Goal: Transaction & Acquisition: Purchase product/service

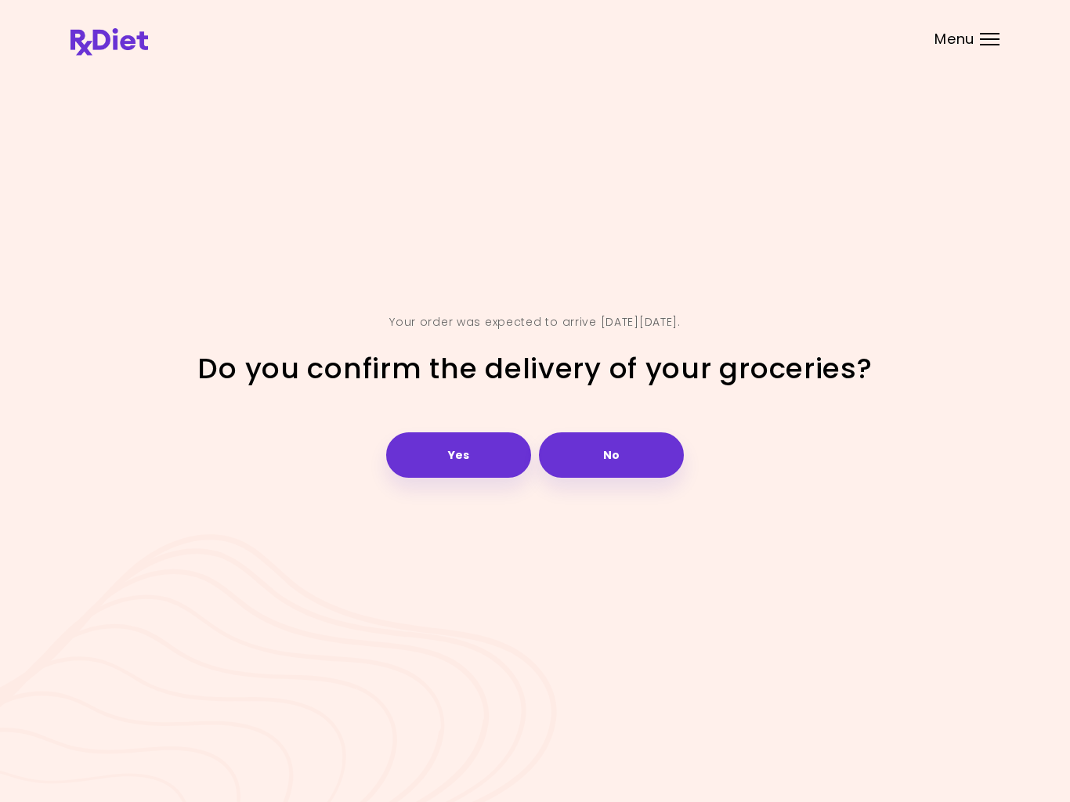
click at [456, 434] on button "Yes" at bounding box center [458, 454] width 145 height 45
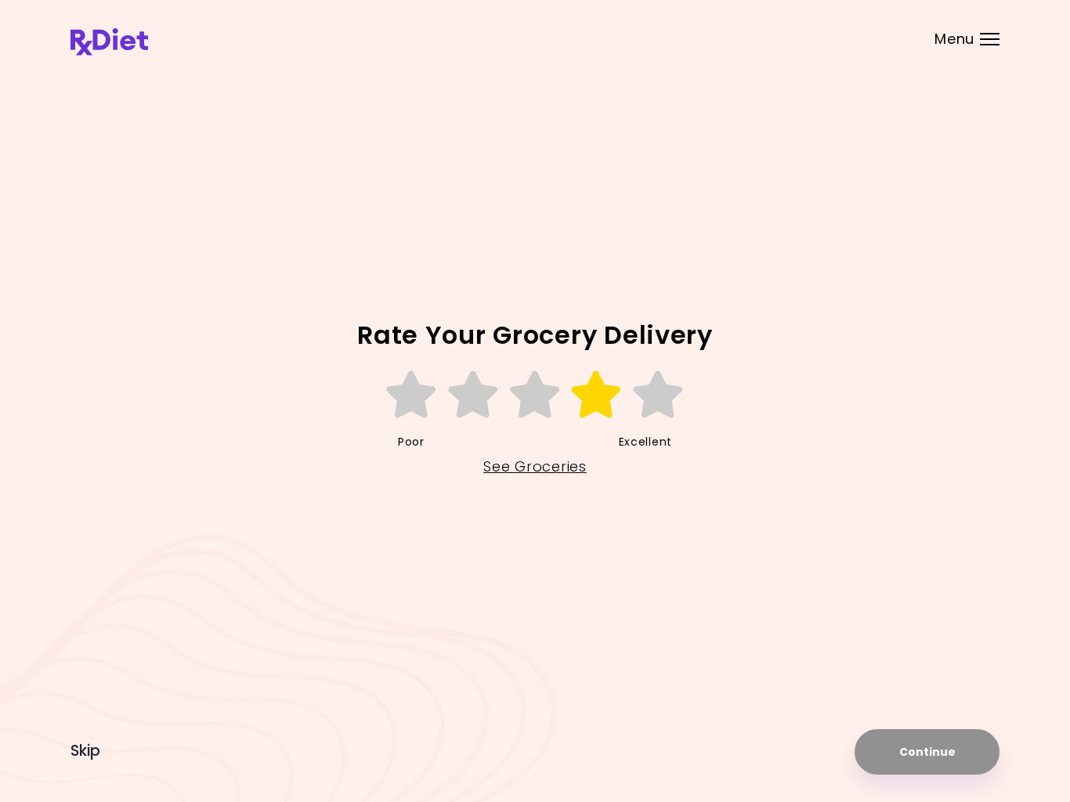
click at [594, 398] on icon at bounding box center [596, 394] width 54 height 47
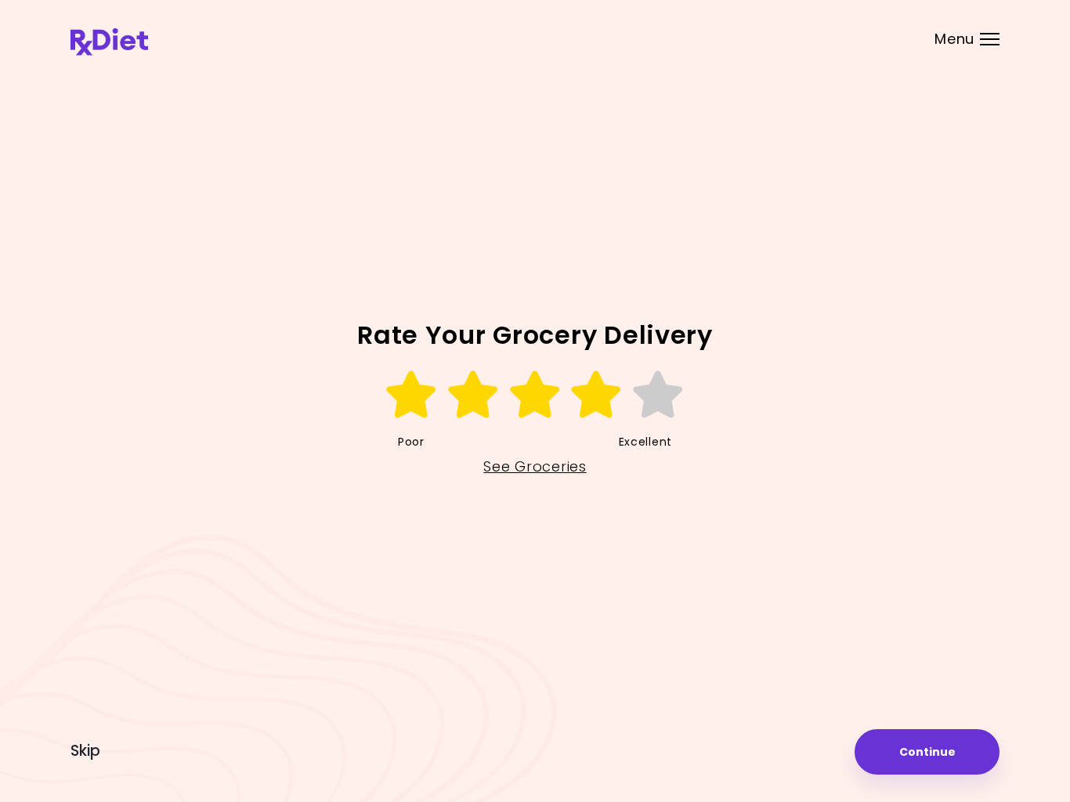
click at [554, 401] on icon at bounding box center [535, 394] width 54 height 47
click at [652, 387] on icon at bounding box center [658, 394] width 54 height 47
click at [518, 472] on link "See Groceries" at bounding box center [534, 466] width 103 height 25
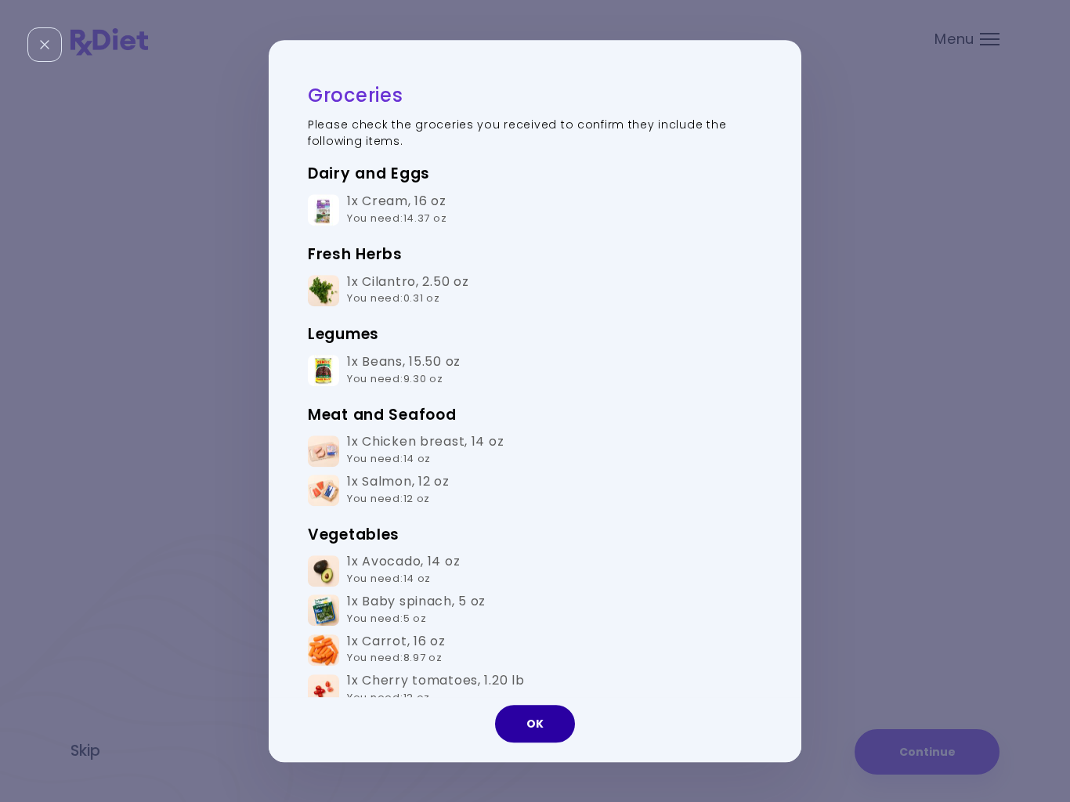
click at [539, 730] on button "OK" at bounding box center [535, 724] width 80 height 38
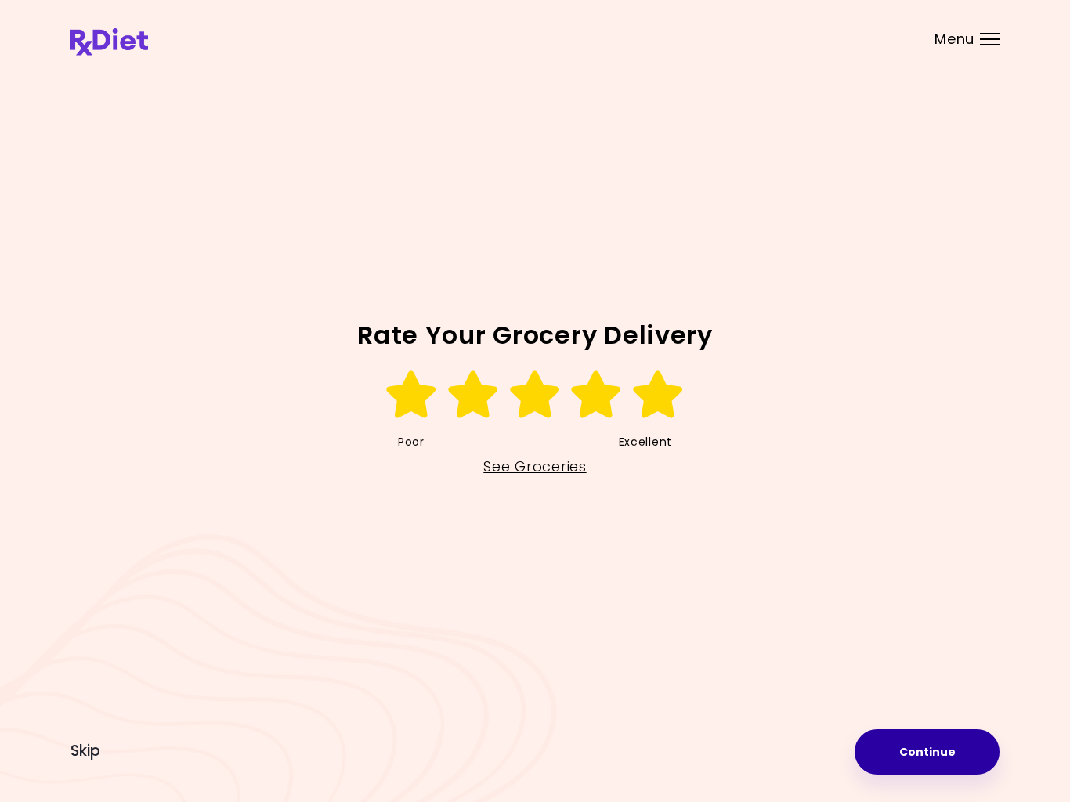
click at [921, 760] on button "Continue" at bounding box center [926, 751] width 145 height 45
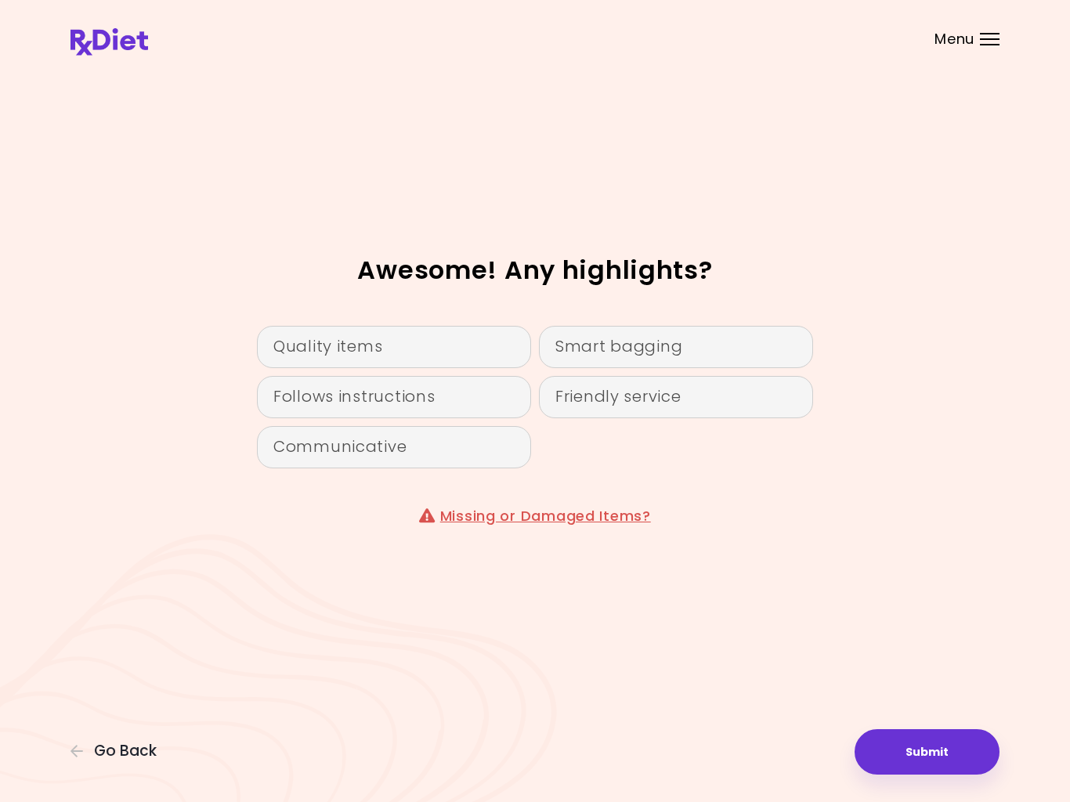
click at [400, 363] on div "Quality items" at bounding box center [394, 347] width 274 height 42
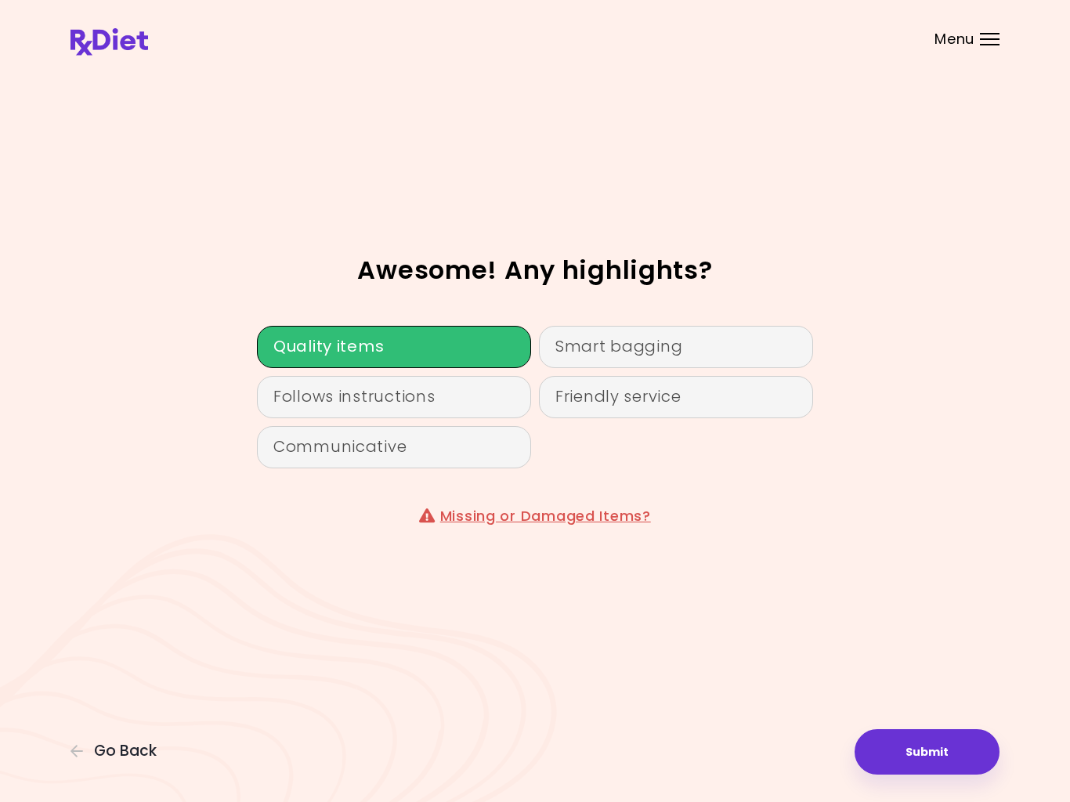
click at [945, 754] on button "Submit" at bounding box center [926, 751] width 145 height 45
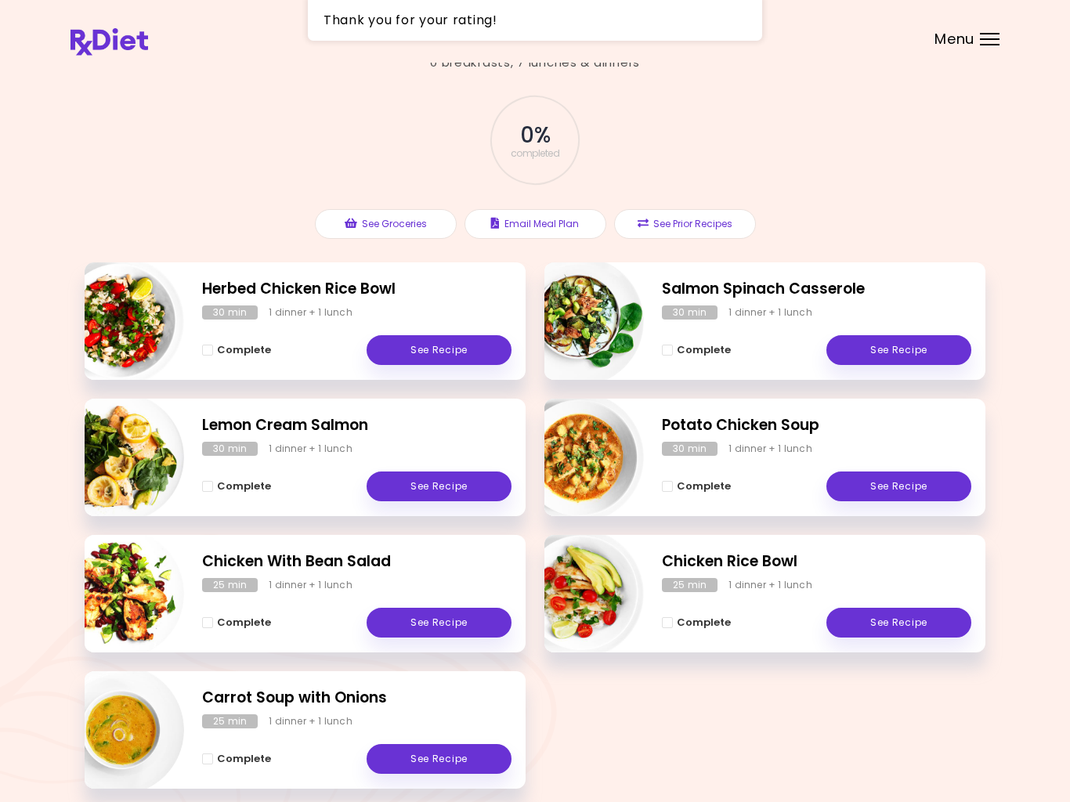
scroll to position [67, 0]
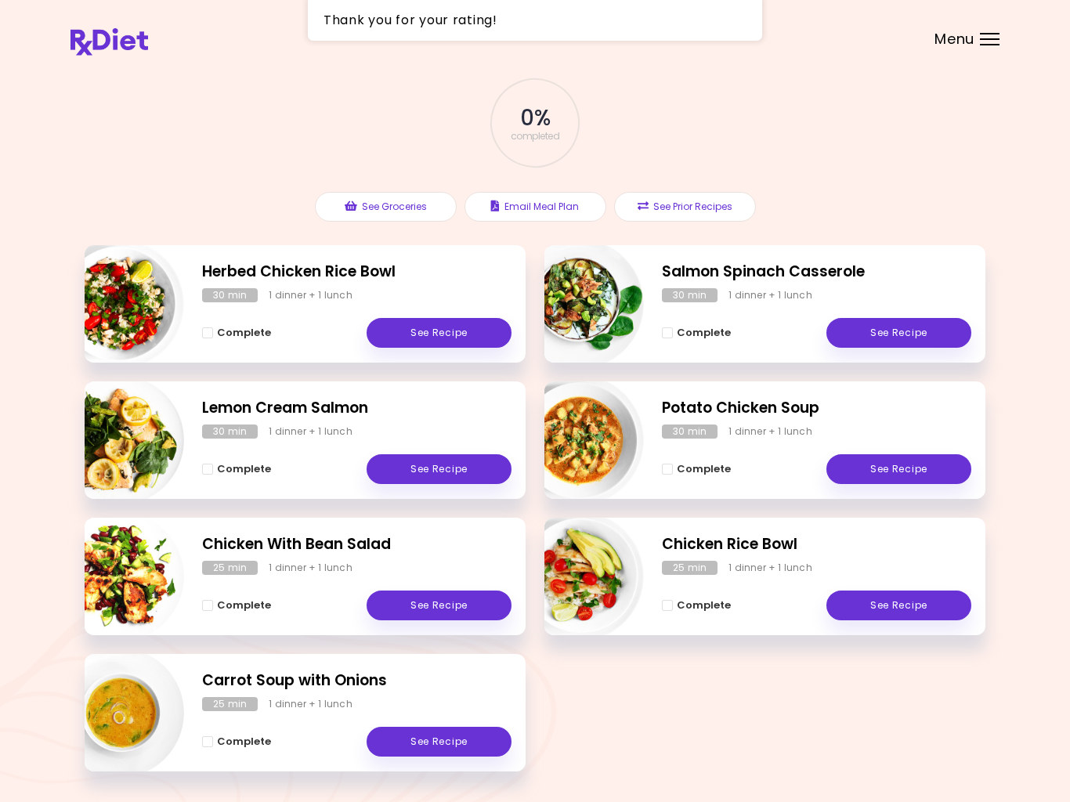
click at [712, 431] on div "30 min" at bounding box center [690, 431] width 56 height 14
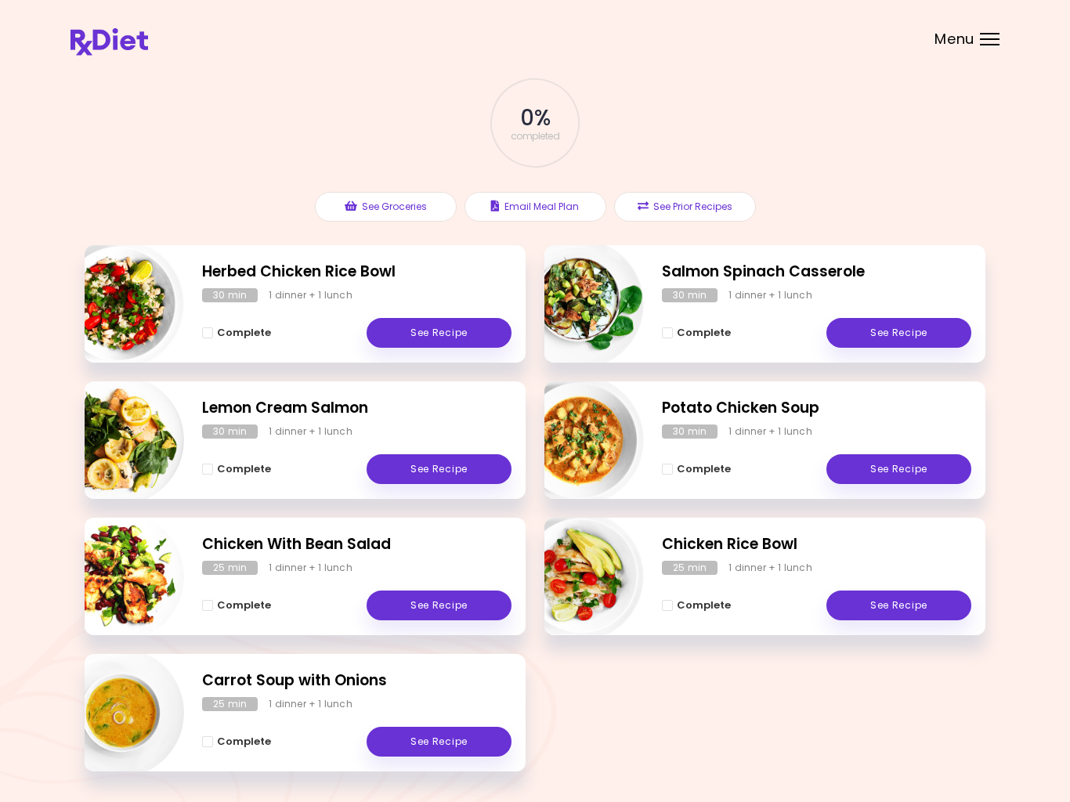
click at [993, 57] on header at bounding box center [535, 31] width 1070 height 63
click at [992, 42] on div "Menu" at bounding box center [990, 39] width 20 height 13
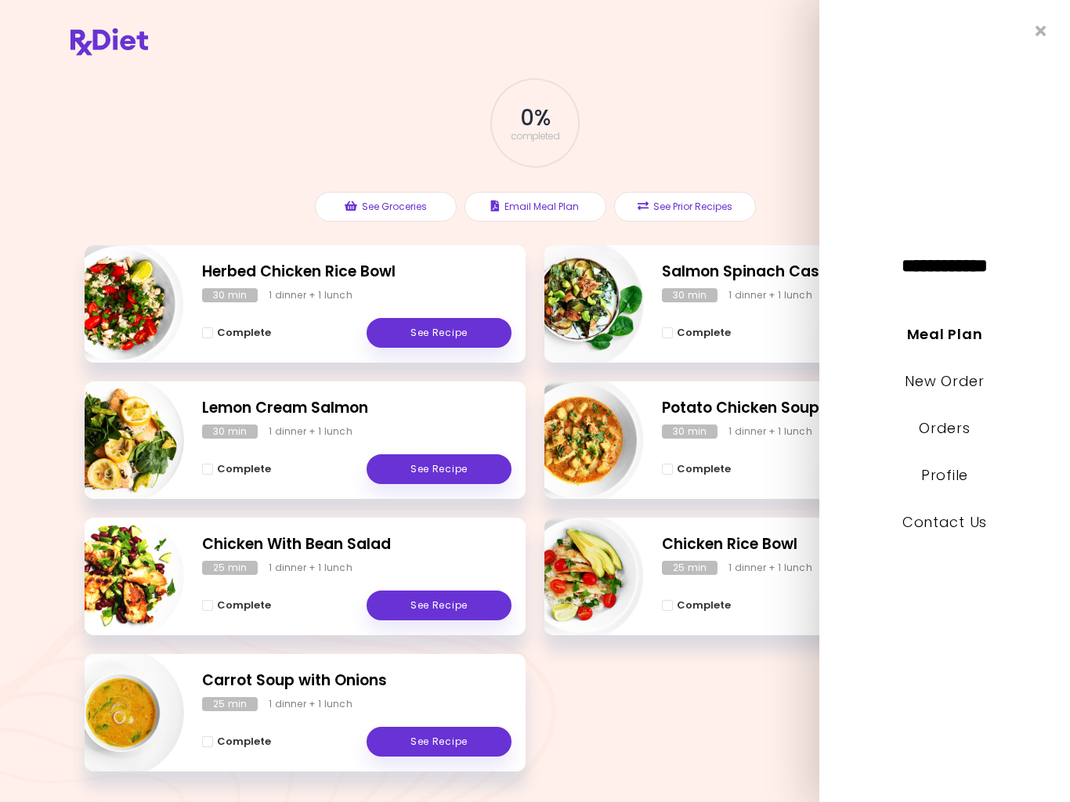
click at [945, 388] on link "New Order" at bounding box center [944, 381] width 79 height 20
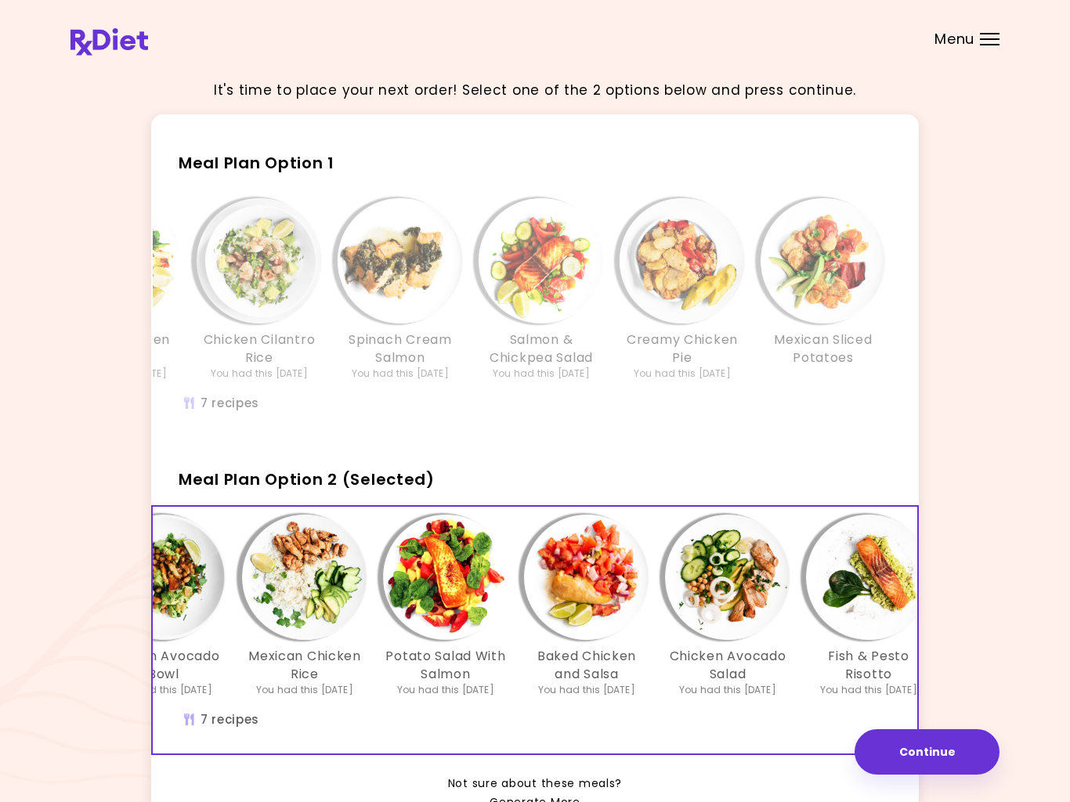
scroll to position [0, 221]
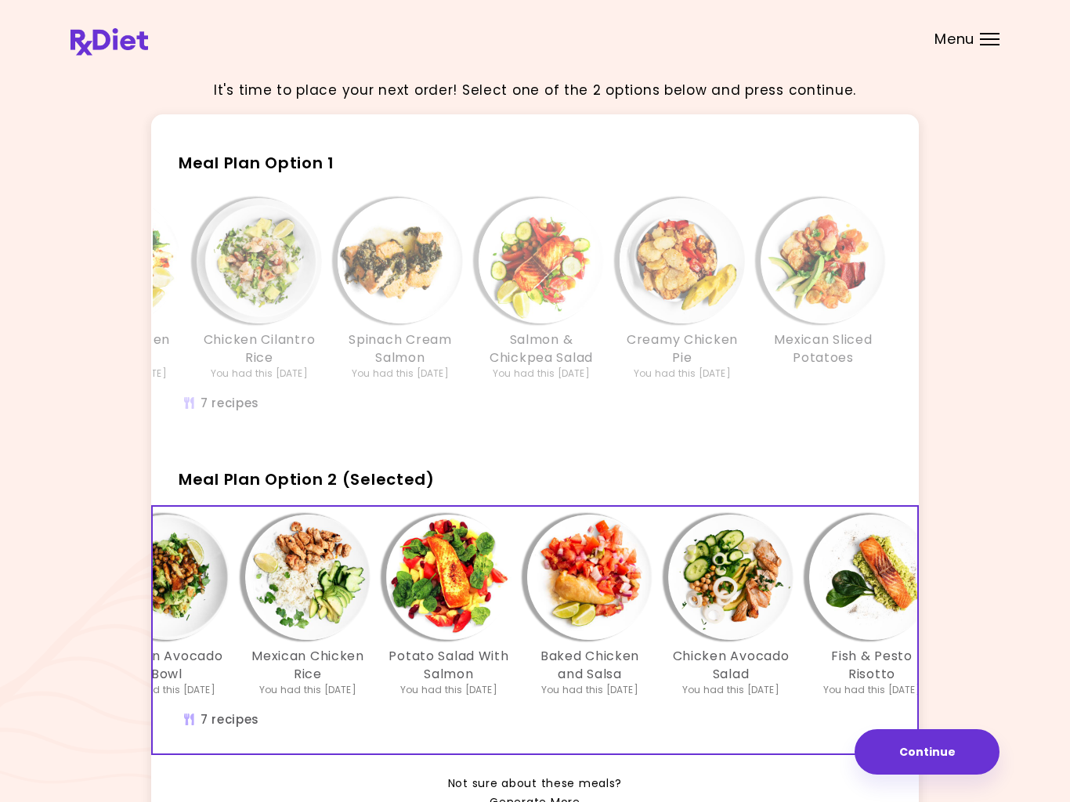
click at [685, 284] on img "Info - Creamy Chicken Pie - Meal Plan Option 1" at bounding box center [682, 260] width 125 height 125
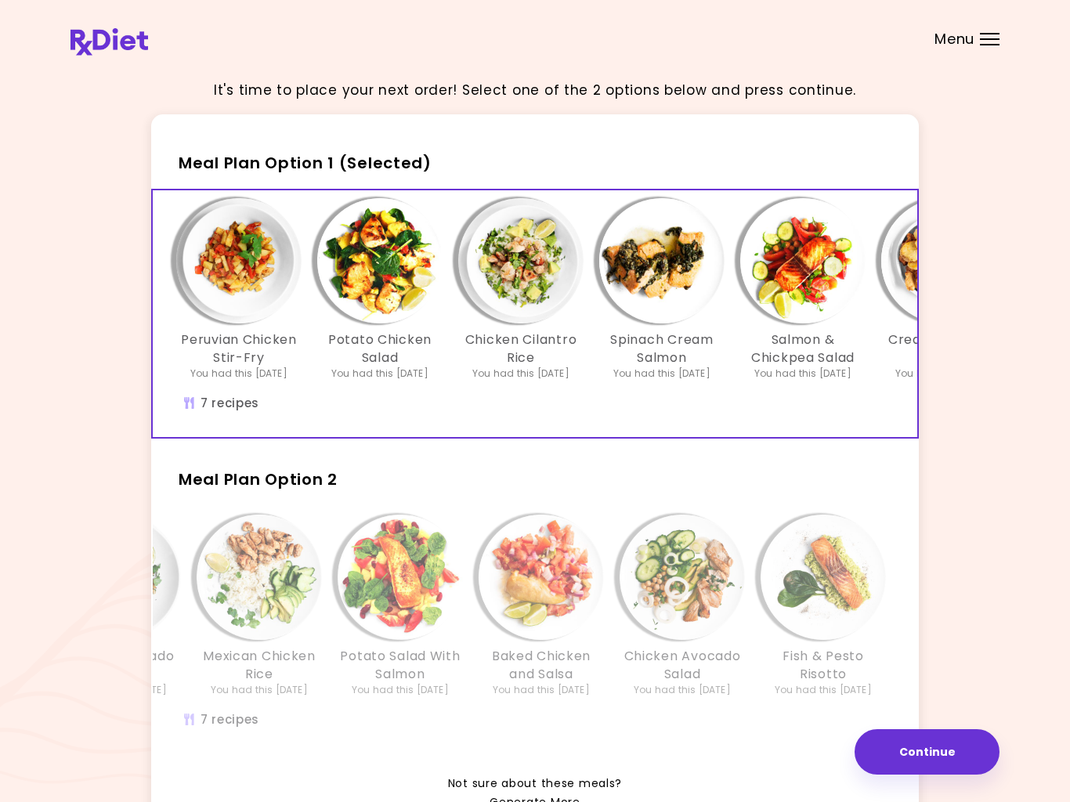
scroll to position [0, 9]
click at [614, 342] on h3 "Spinach Cream Salmon" at bounding box center [660, 348] width 125 height 35
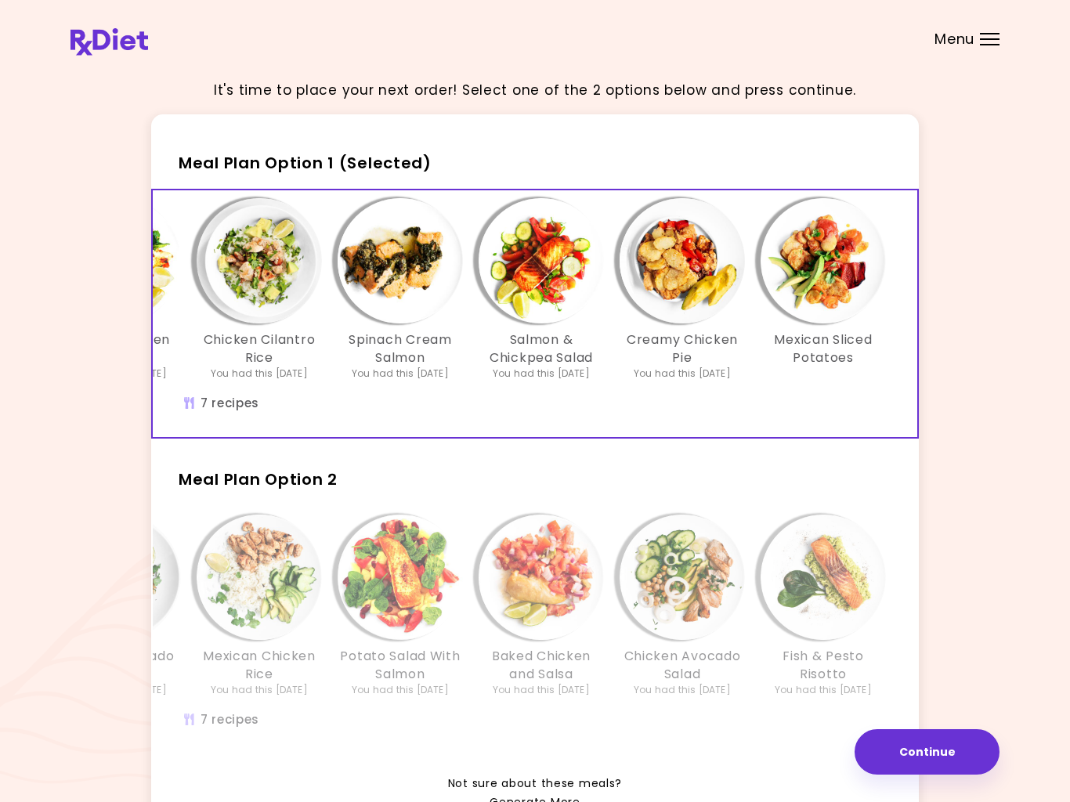
scroll to position [0, 269]
click at [923, 738] on button "Continue" at bounding box center [926, 751] width 145 height 45
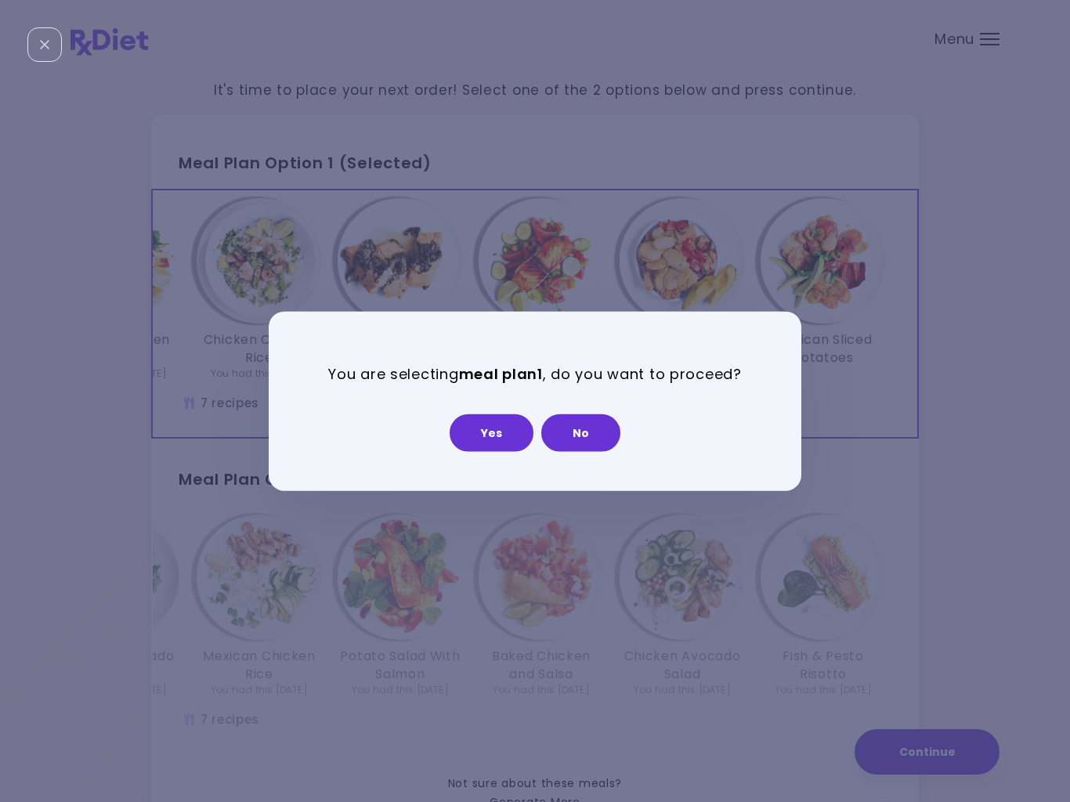
click at [489, 430] on button "Yes" at bounding box center [492, 433] width 84 height 38
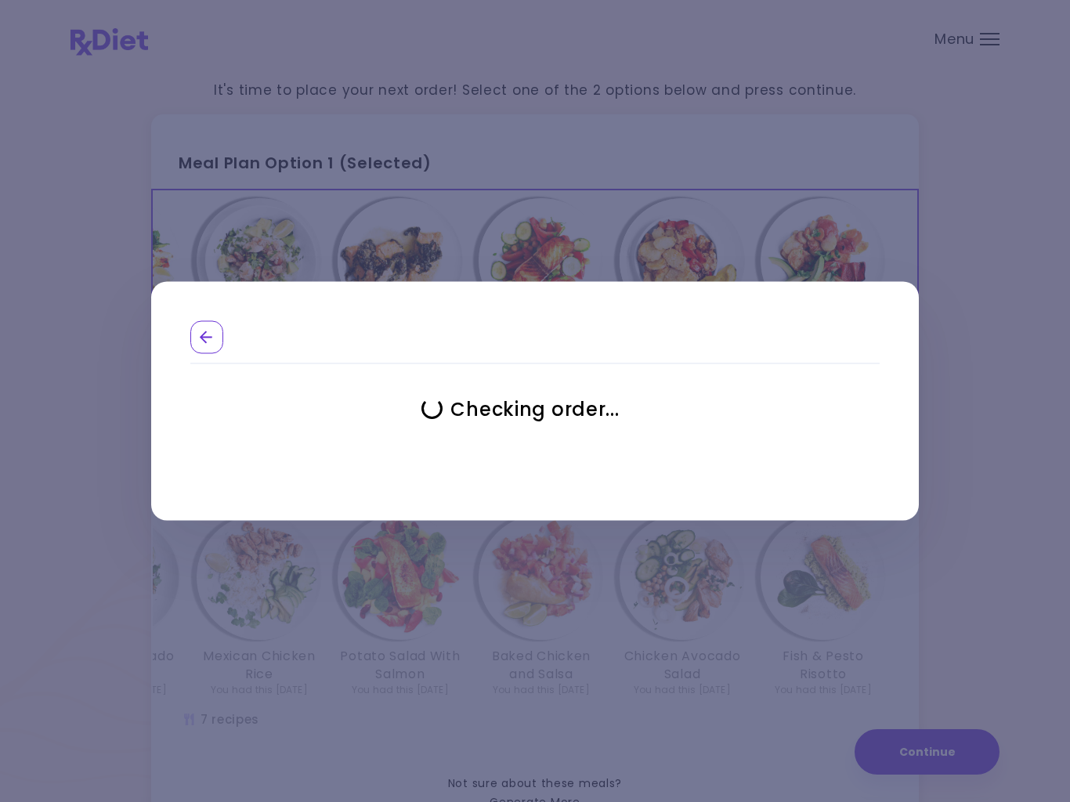
select select "**********"
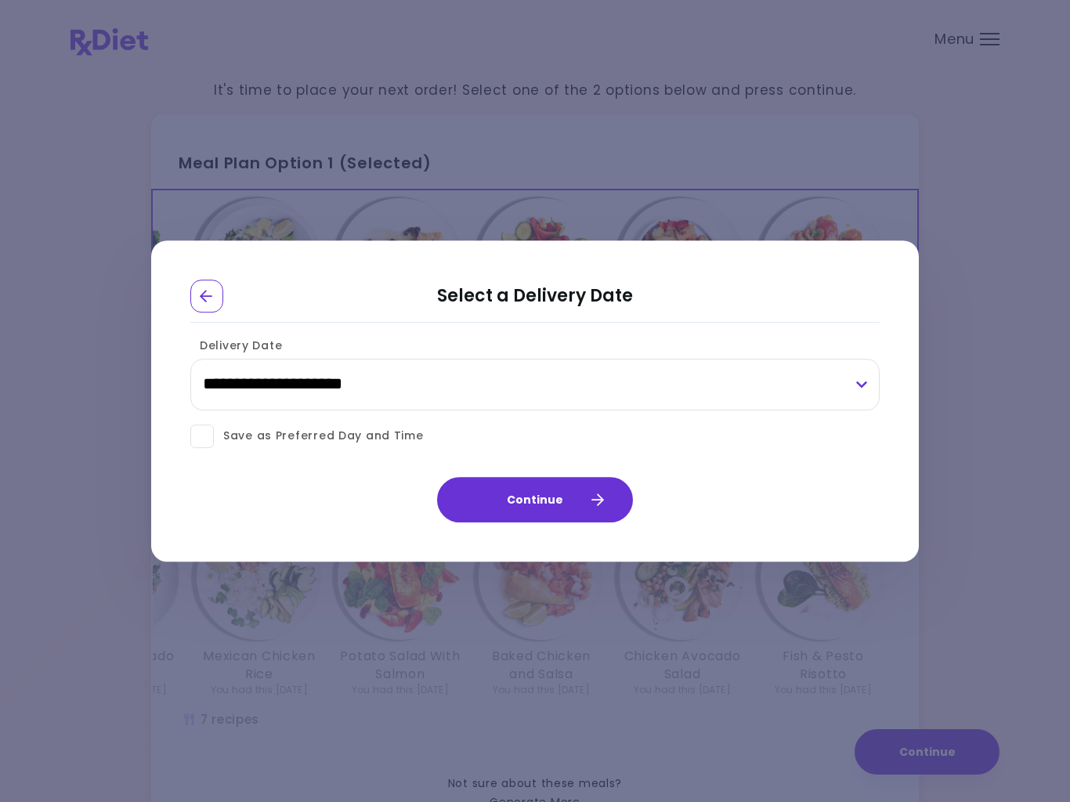
click at [544, 499] on button "Continue" at bounding box center [535, 499] width 196 height 45
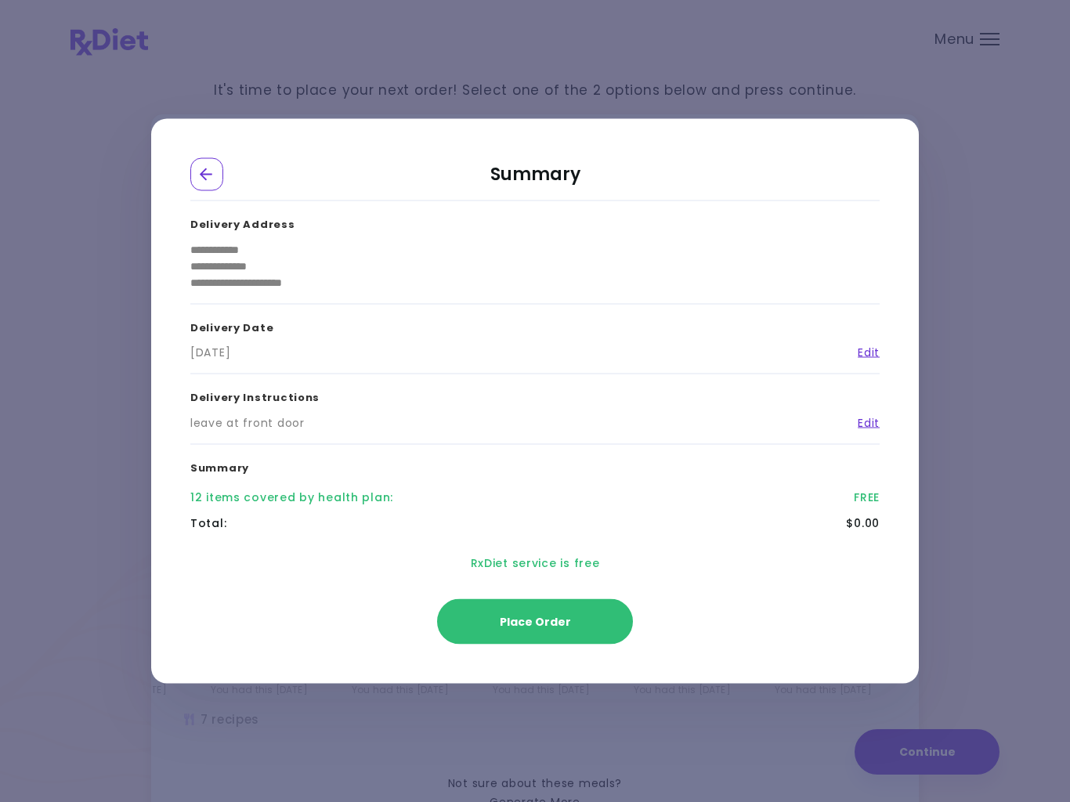
click at [208, 168] on icon "Go Back" at bounding box center [207, 175] width 14 height 14
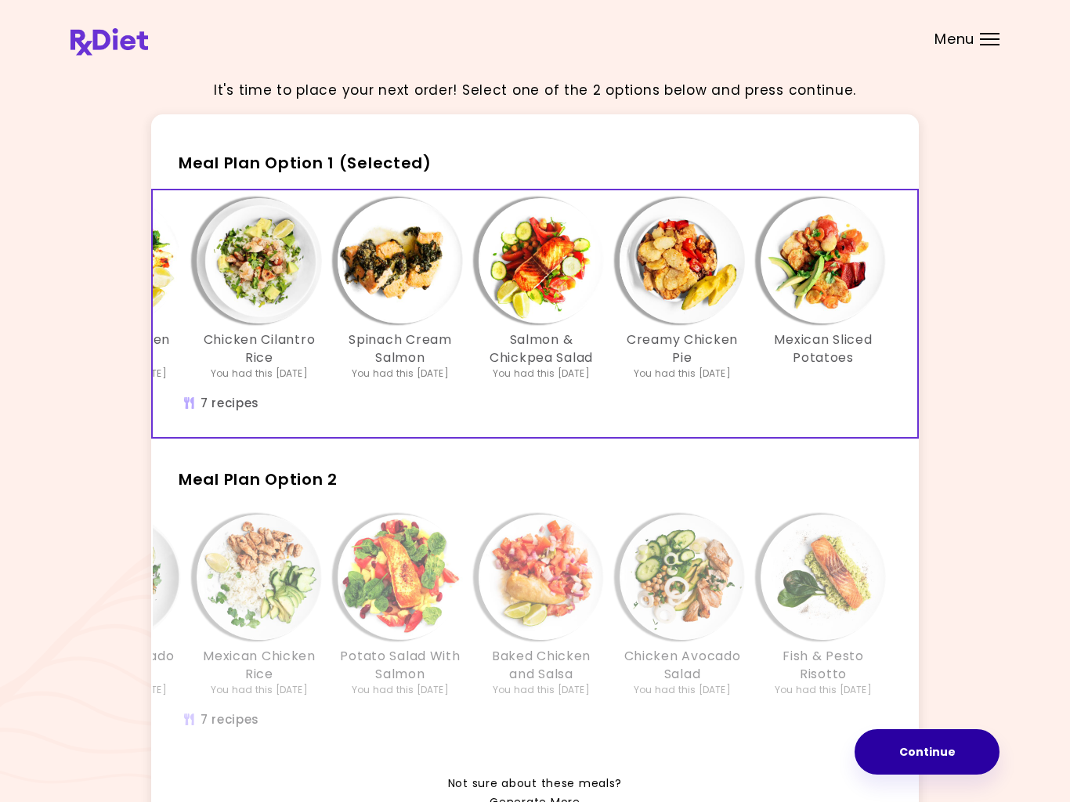
click at [970, 756] on button "Continue" at bounding box center [926, 751] width 145 height 45
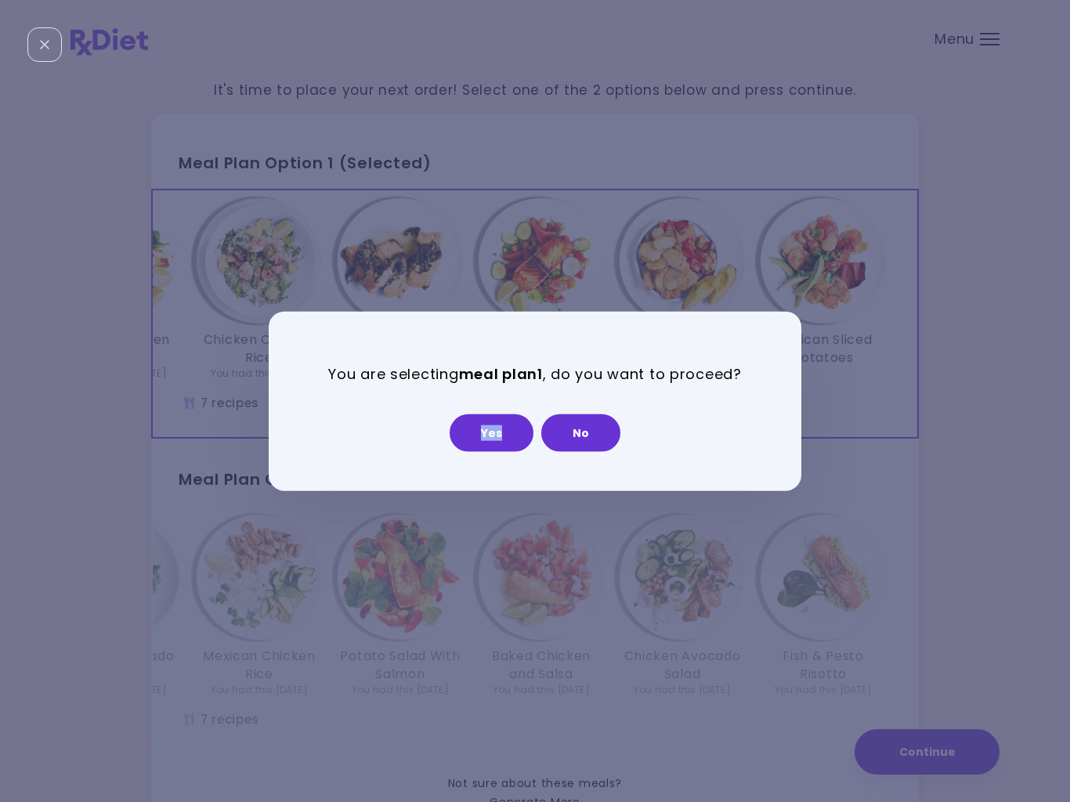
click at [495, 441] on button "Yes" at bounding box center [492, 433] width 84 height 38
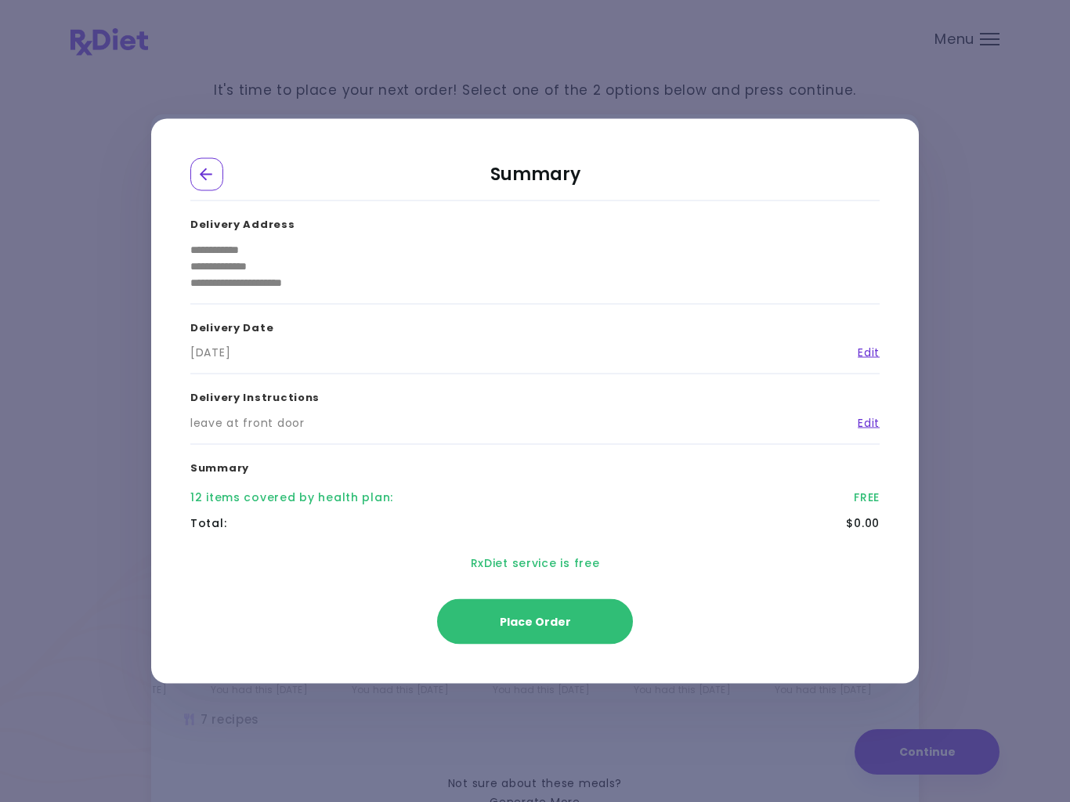
click at [540, 617] on span "Place Order" at bounding box center [535, 622] width 71 height 16
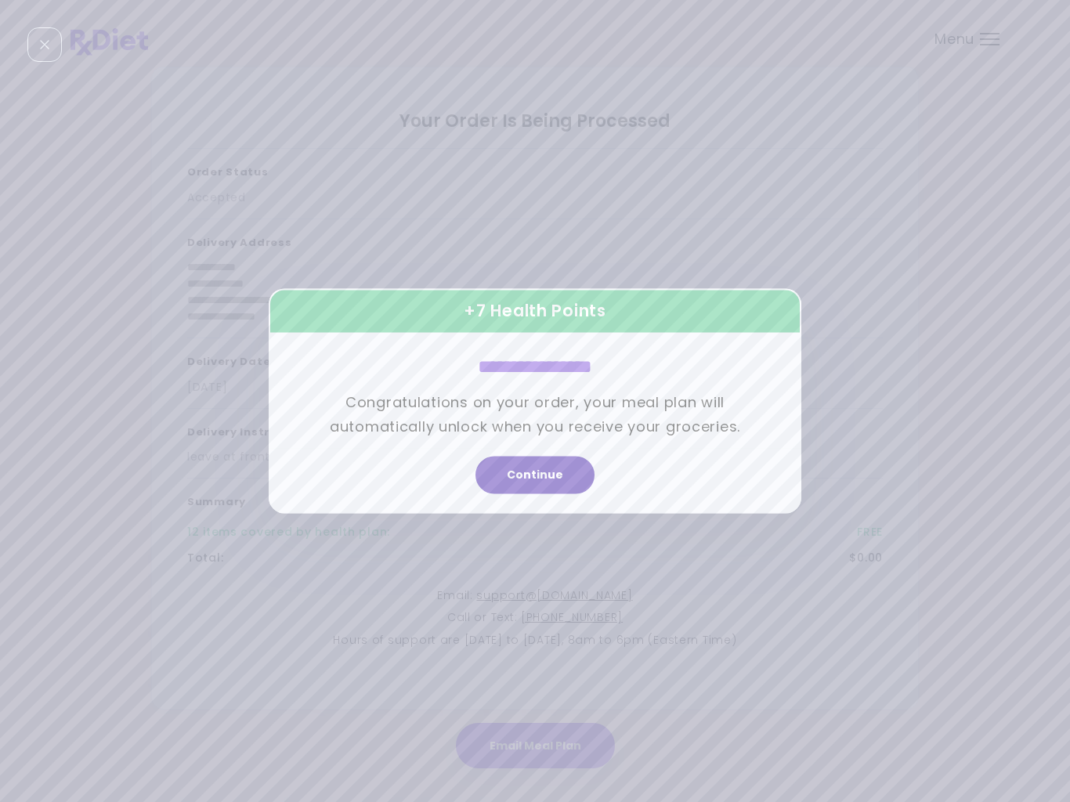
click at [547, 478] on button "Continue" at bounding box center [534, 476] width 119 height 38
